Goal: Information Seeking & Learning: Learn about a topic

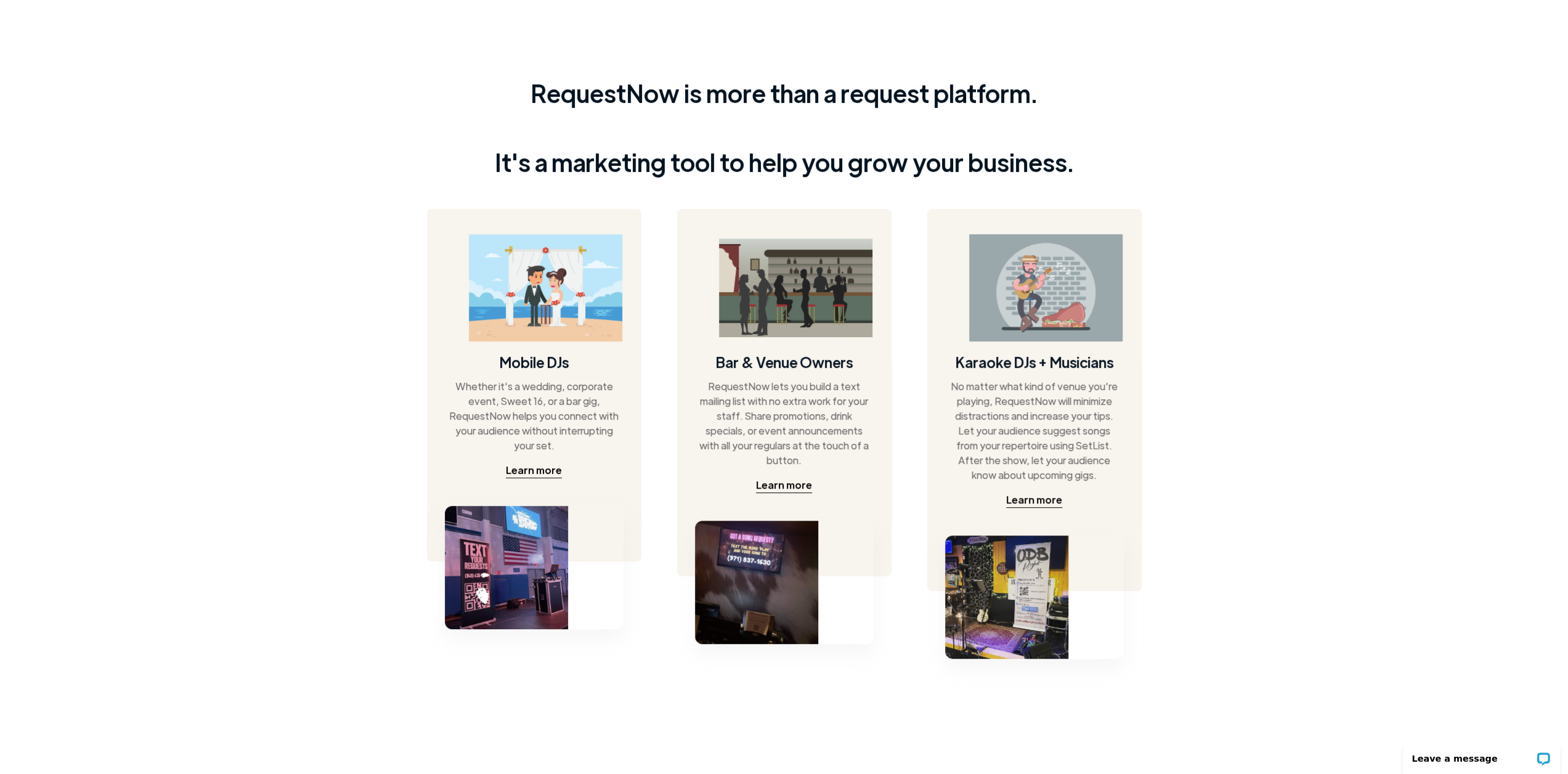
scroll to position [468, 0]
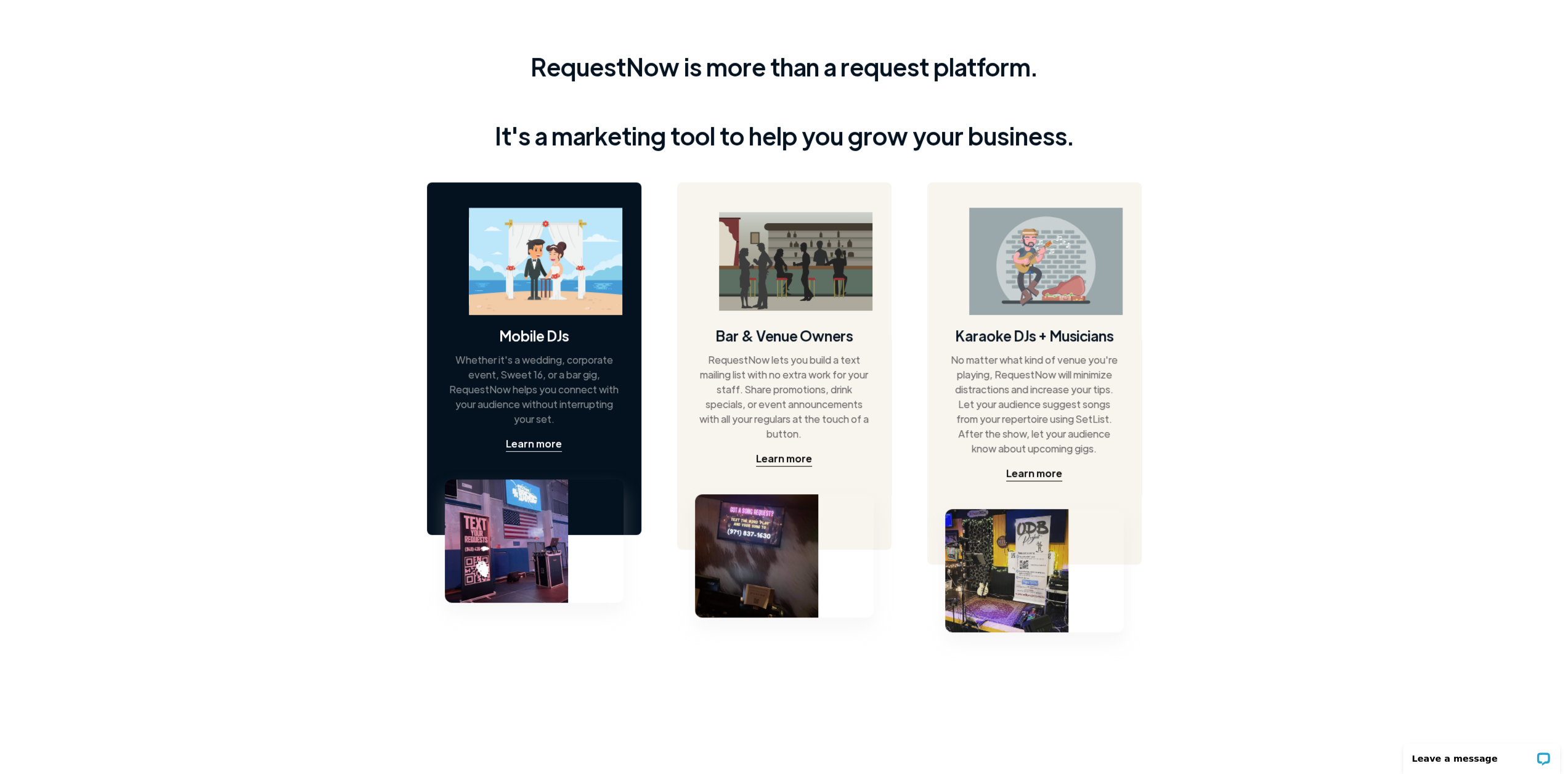
click at [536, 316] on div "Mobile DJs Whether it's a wedding, corporate event, Sweet 16, or a bar gig, Req…" at bounding box center [534, 358] width 214 height 353
click at [539, 445] on div "Learn more" at bounding box center [534, 444] width 56 height 15
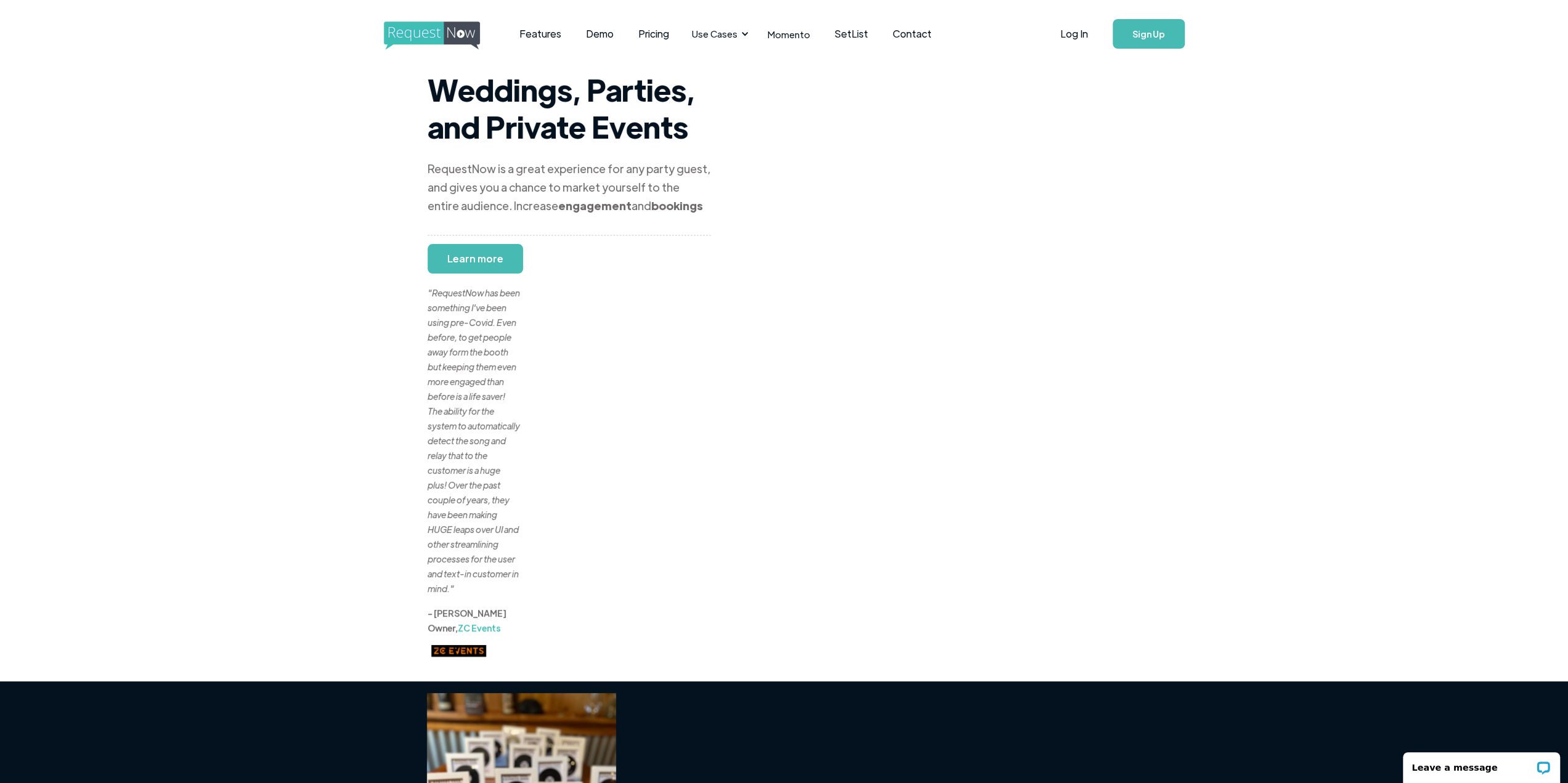
click at [496, 261] on div ""RequestNow has been something I've been using pre-Covid. Even before, to get p…" at bounding box center [474, 425] width 93 height 340
click at [522, 40] on link "Features" at bounding box center [540, 34] width 67 height 38
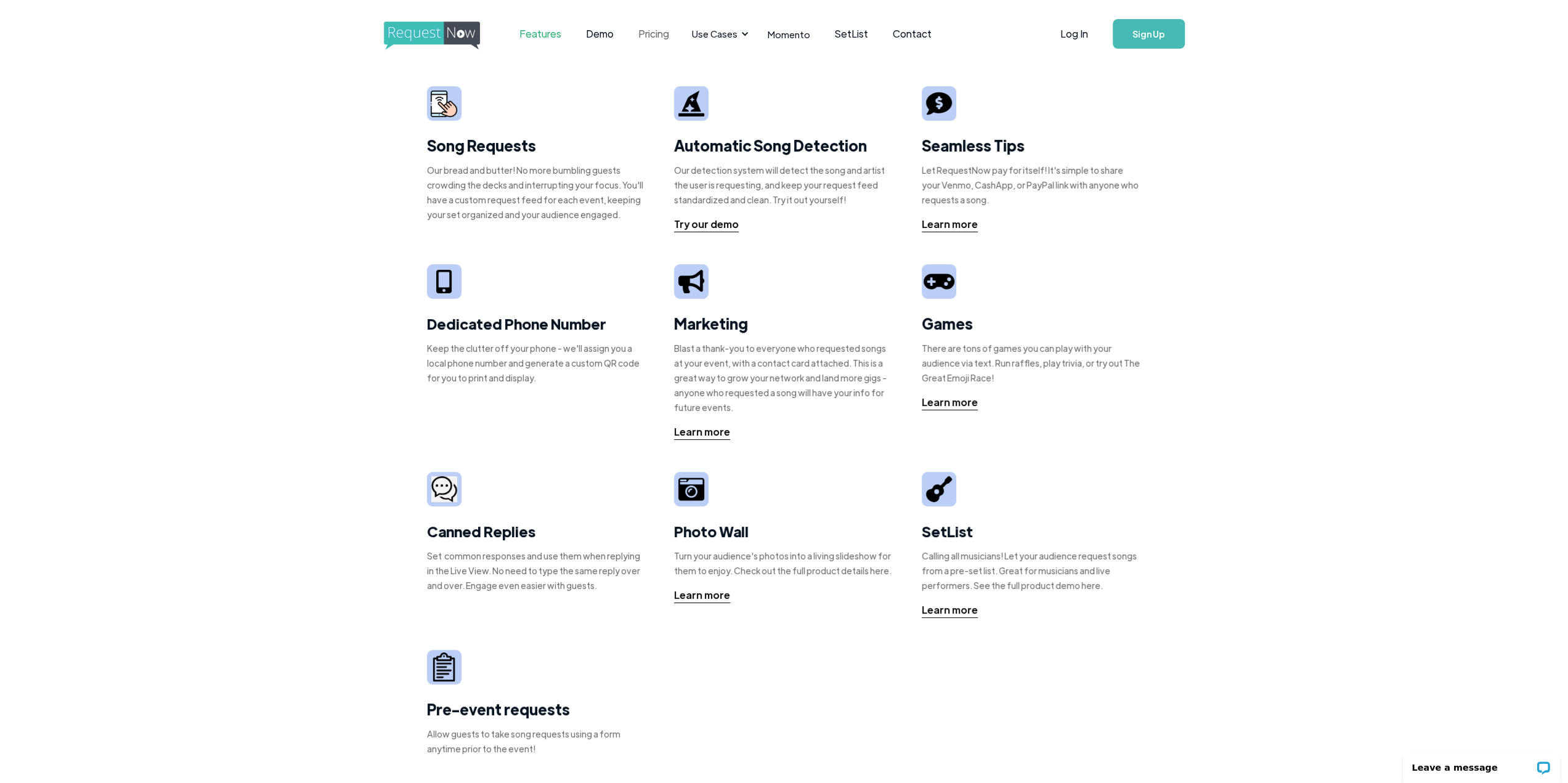
click at [659, 28] on link "Pricing" at bounding box center [654, 34] width 55 height 38
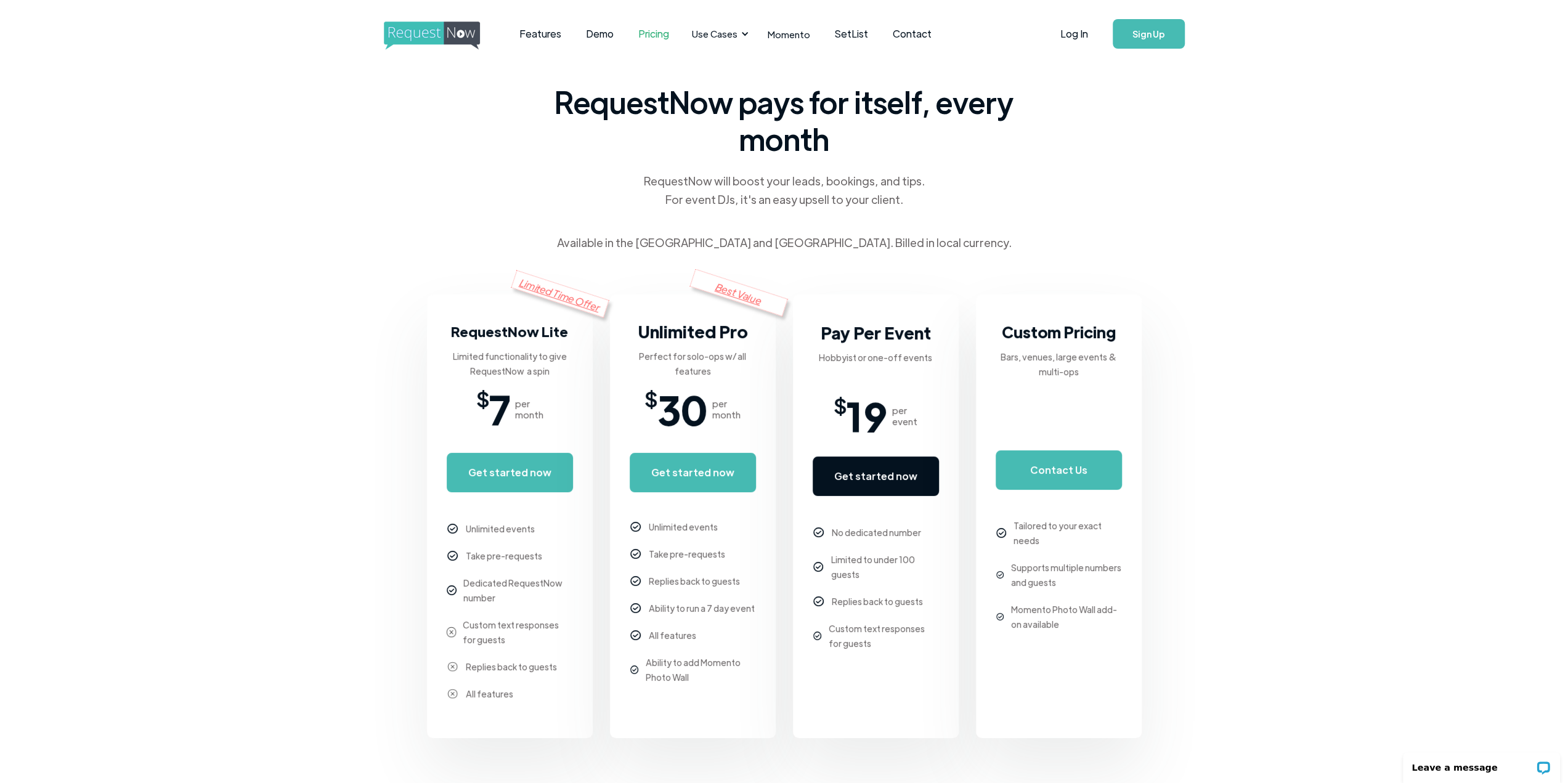
click at [874, 471] on link "Get started now" at bounding box center [875, 476] width 126 height 39
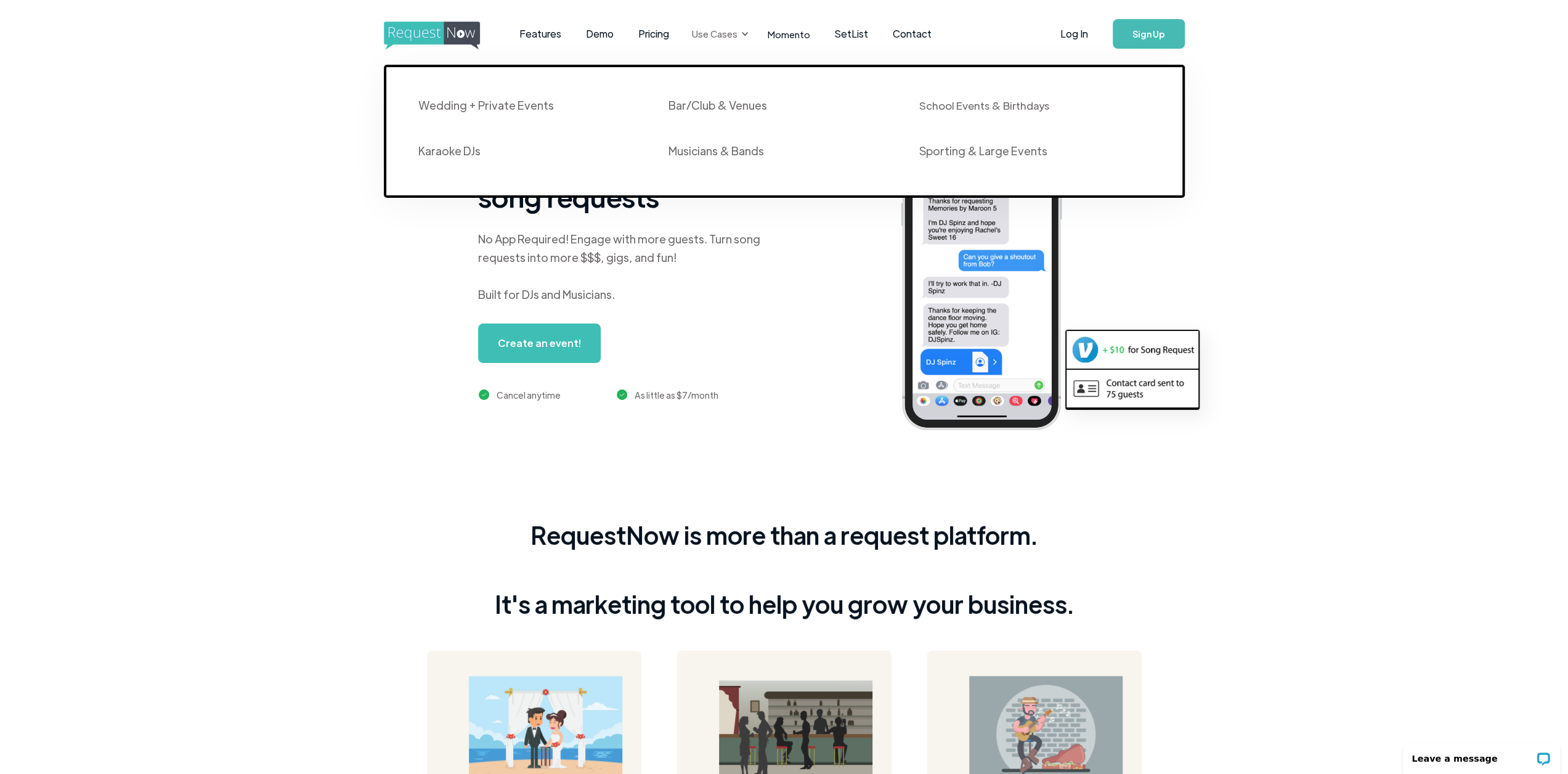
click at [727, 35] on div "Use Cases" at bounding box center [714, 33] width 46 height 13
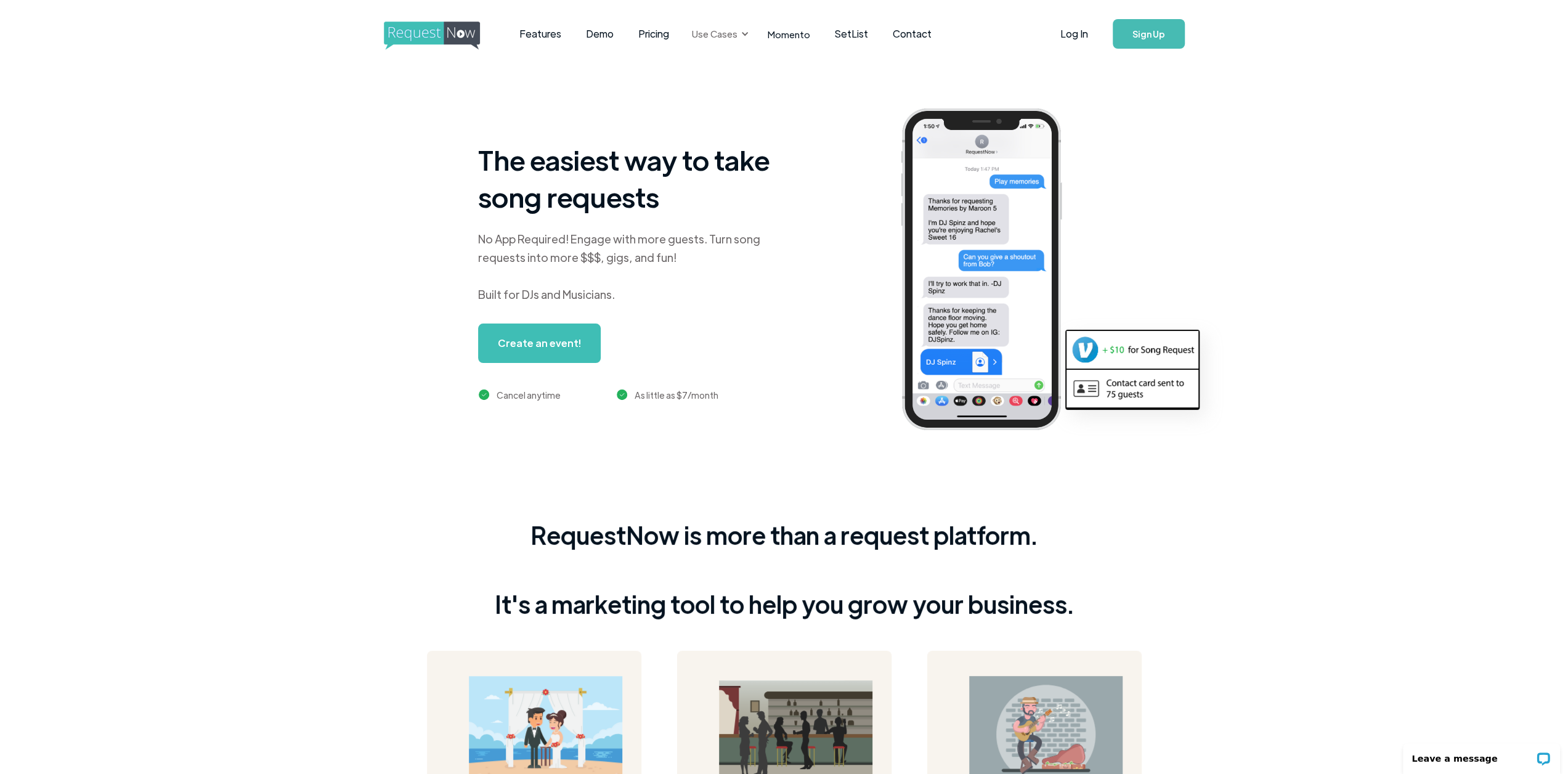
click at [727, 35] on div "Use Cases" at bounding box center [714, 33] width 46 height 13
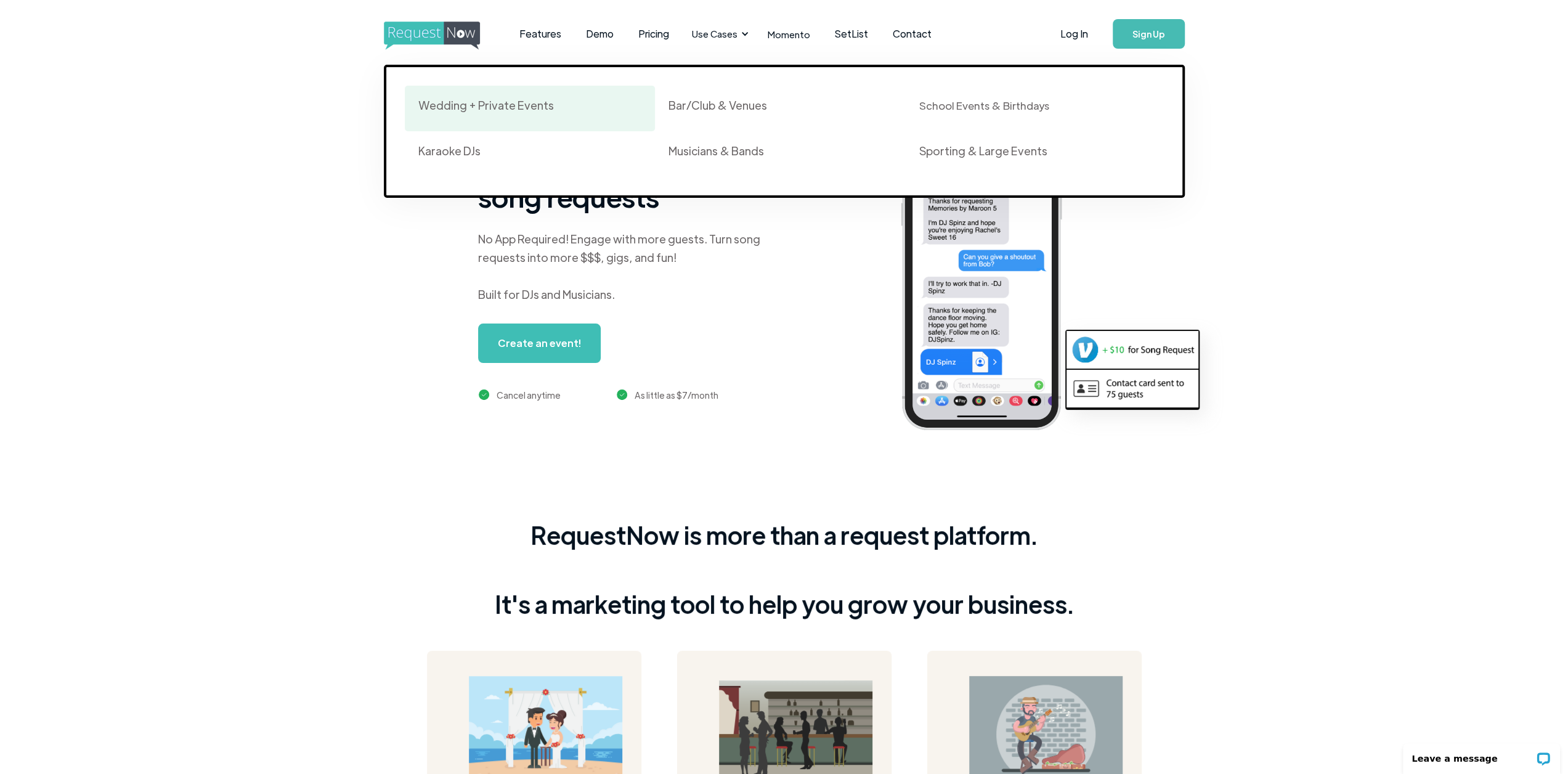
click at [488, 104] on div "Wedding + Private Events" at bounding box center [487, 105] width 136 height 15
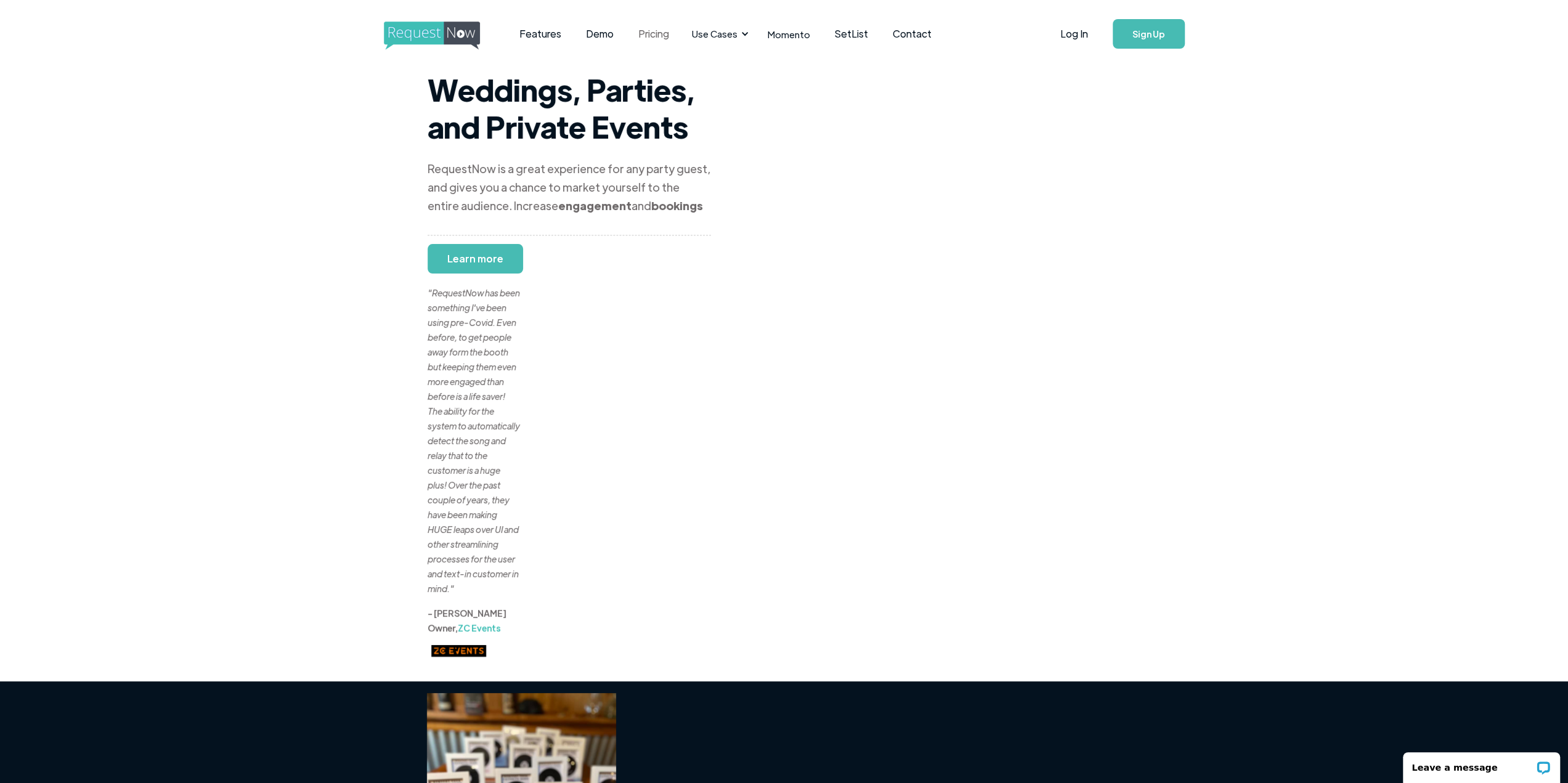
click at [651, 33] on link "Pricing" at bounding box center [654, 34] width 55 height 38
